Goal: Task Accomplishment & Management: Use online tool/utility

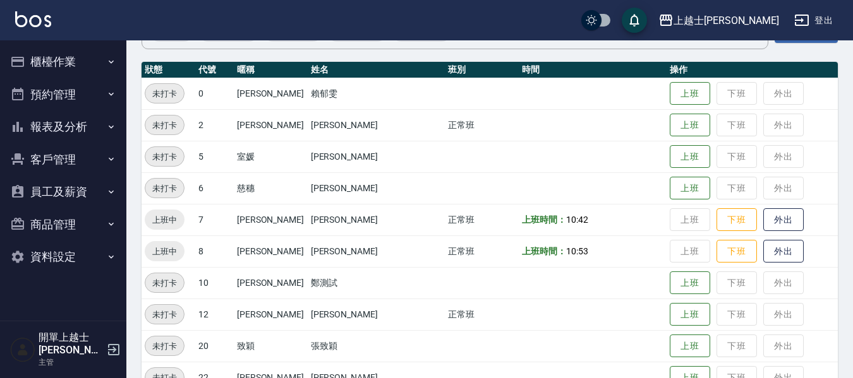
scroll to position [126, 0]
click at [671, 313] on button "上班" at bounding box center [690, 315] width 40 height 22
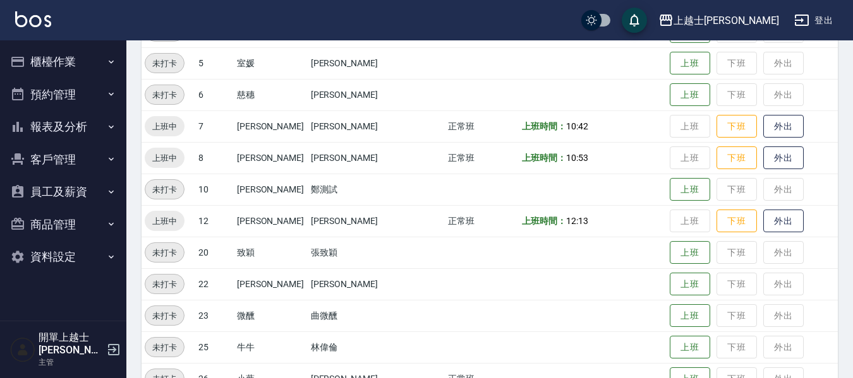
scroll to position [253, 0]
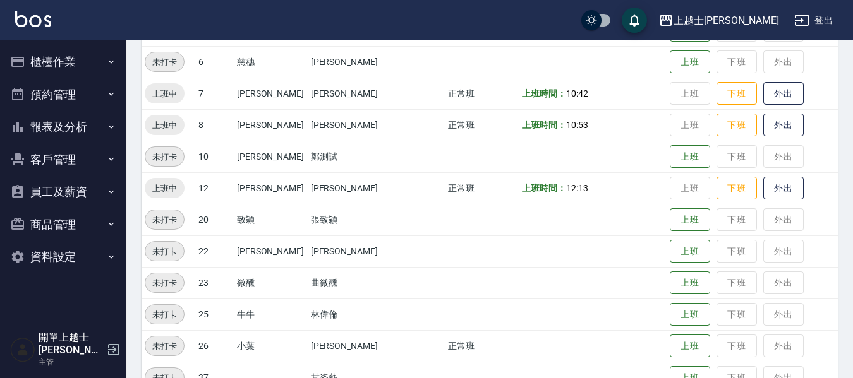
click at [28, 56] on button "櫃檯作業" at bounding box center [63, 61] width 116 height 33
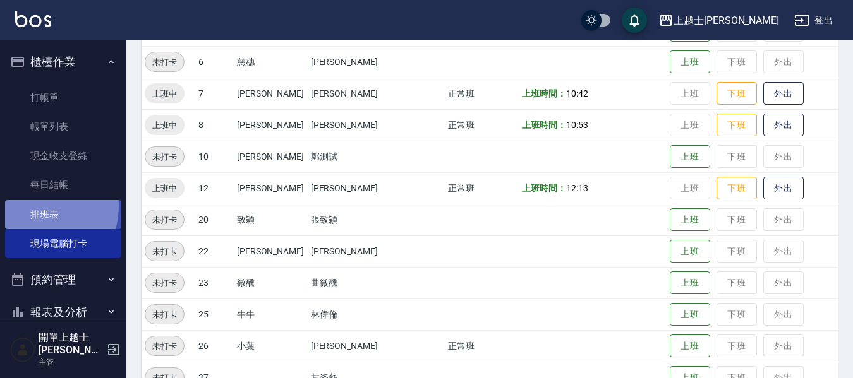
click at [35, 206] on link "排班表" at bounding box center [63, 214] width 116 height 29
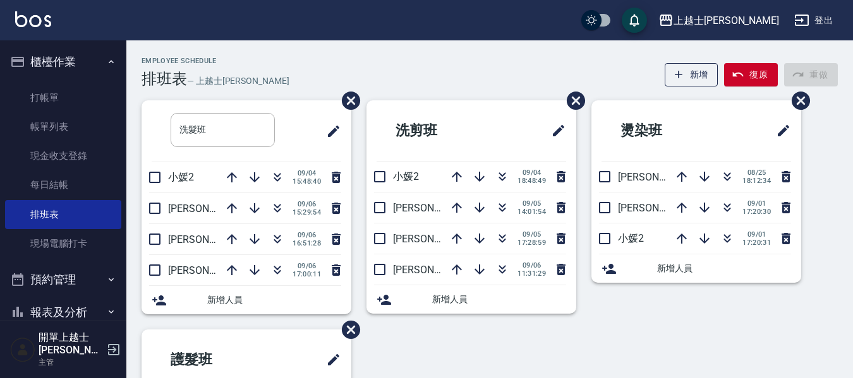
drag, startPoint x: 418, startPoint y: 23, endPoint x: 424, endPoint y: 40, distance: 18.8
drag, startPoint x: 424, startPoint y: 40, endPoint x: 331, endPoint y: 63, distance: 95.5
click at [331, 63] on div "Employee Schedule 排班表 — 上越士[PERSON_NAME] 復原 重做" at bounding box center [489, 72] width 696 height 31
click at [500, 209] on icon "button" at bounding box center [502, 207] width 15 height 15
click at [64, 97] on link "打帳單" at bounding box center [63, 97] width 116 height 29
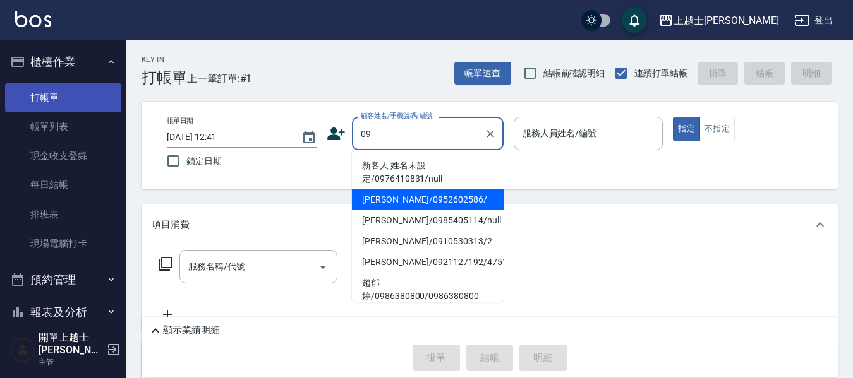
type input "[PERSON_NAME]/0952602586/"
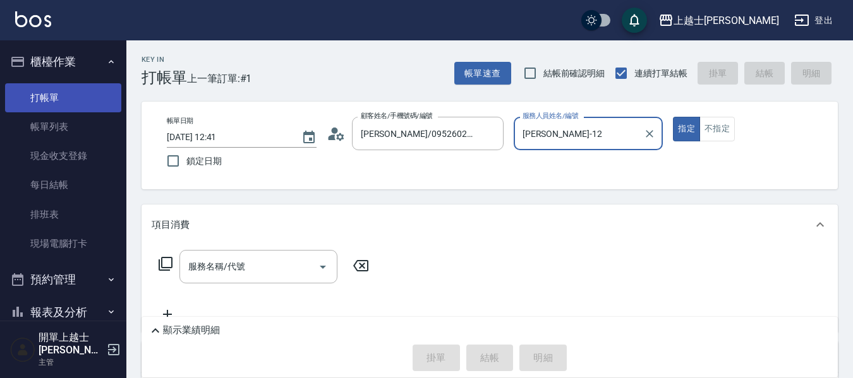
type input "[PERSON_NAME]-12"
click at [673, 117] on button "指定" at bounding box center [686, 129] width 27 height 25
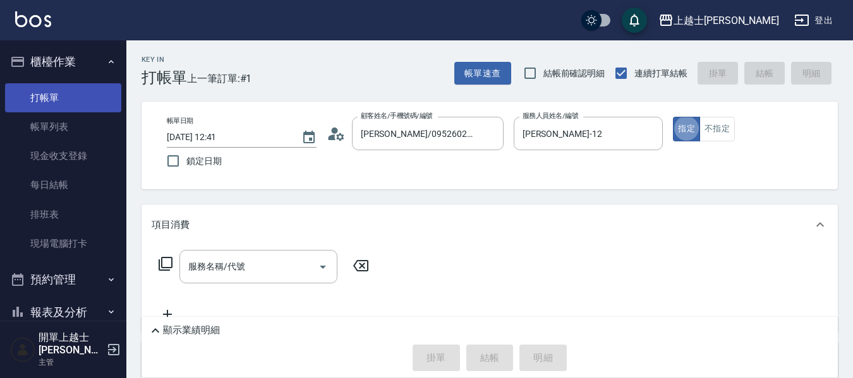
type button "true"
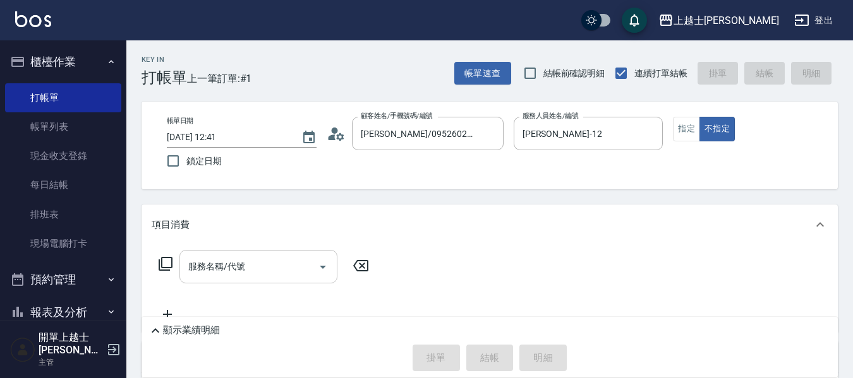
click at [272, 260] on input "服務名稱/代號" at bounding box center [249, 267] width 128 height 22
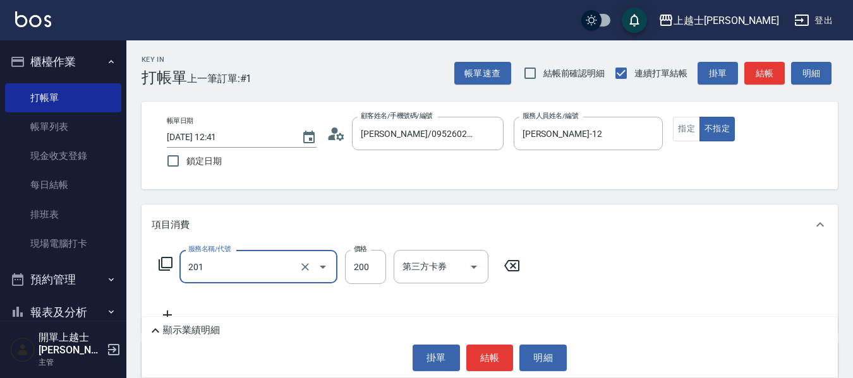
type input "B級單剪(201)"
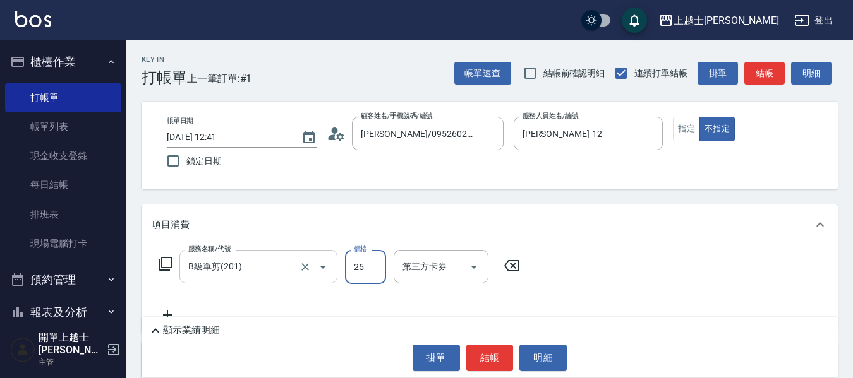
type input "250"
